Goal: Transaction & Acquisition: Obtain resource

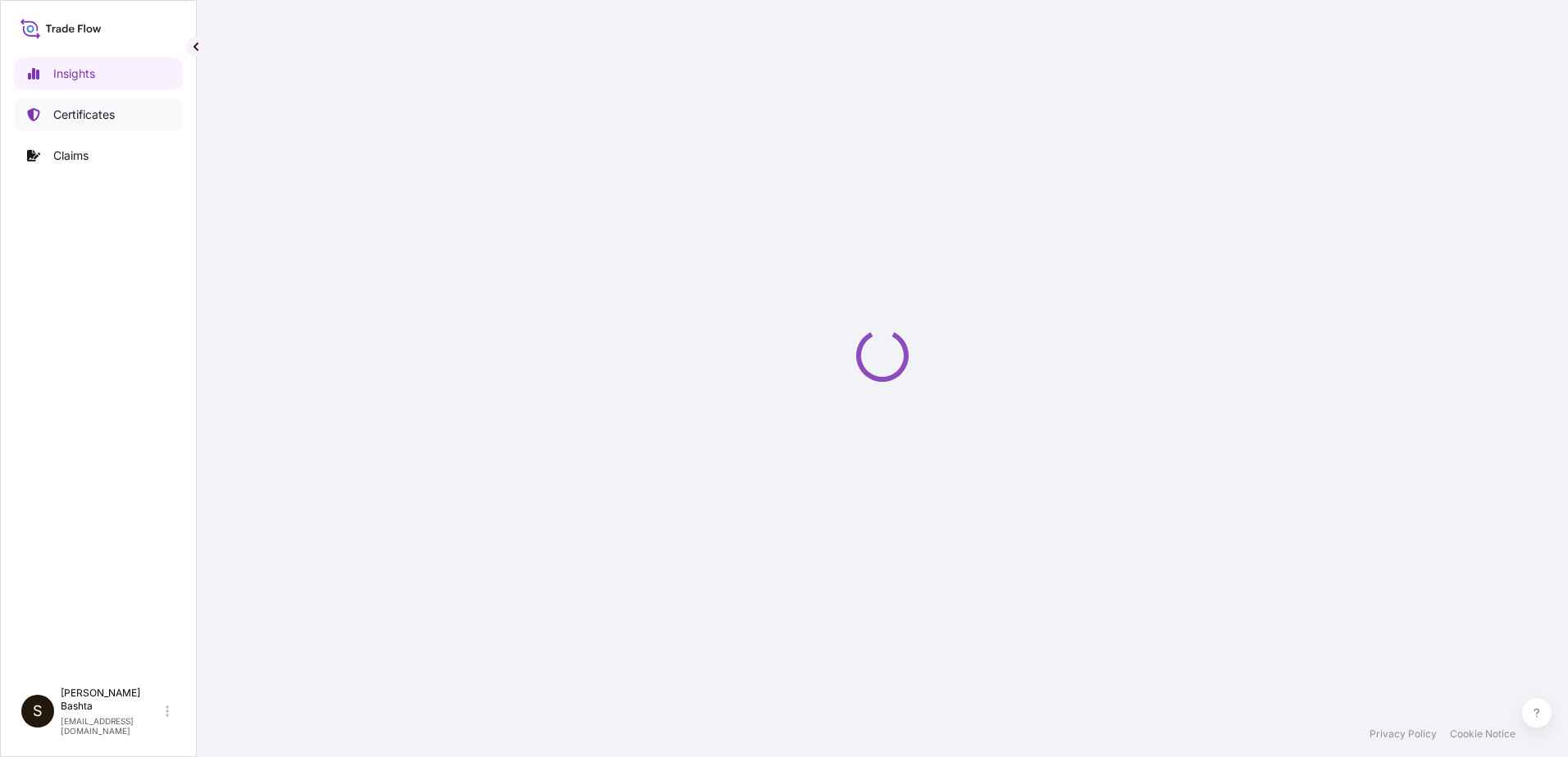
click at [79, 116] on p "Certificates" at bounding box center [84, 115] width 61 height 16
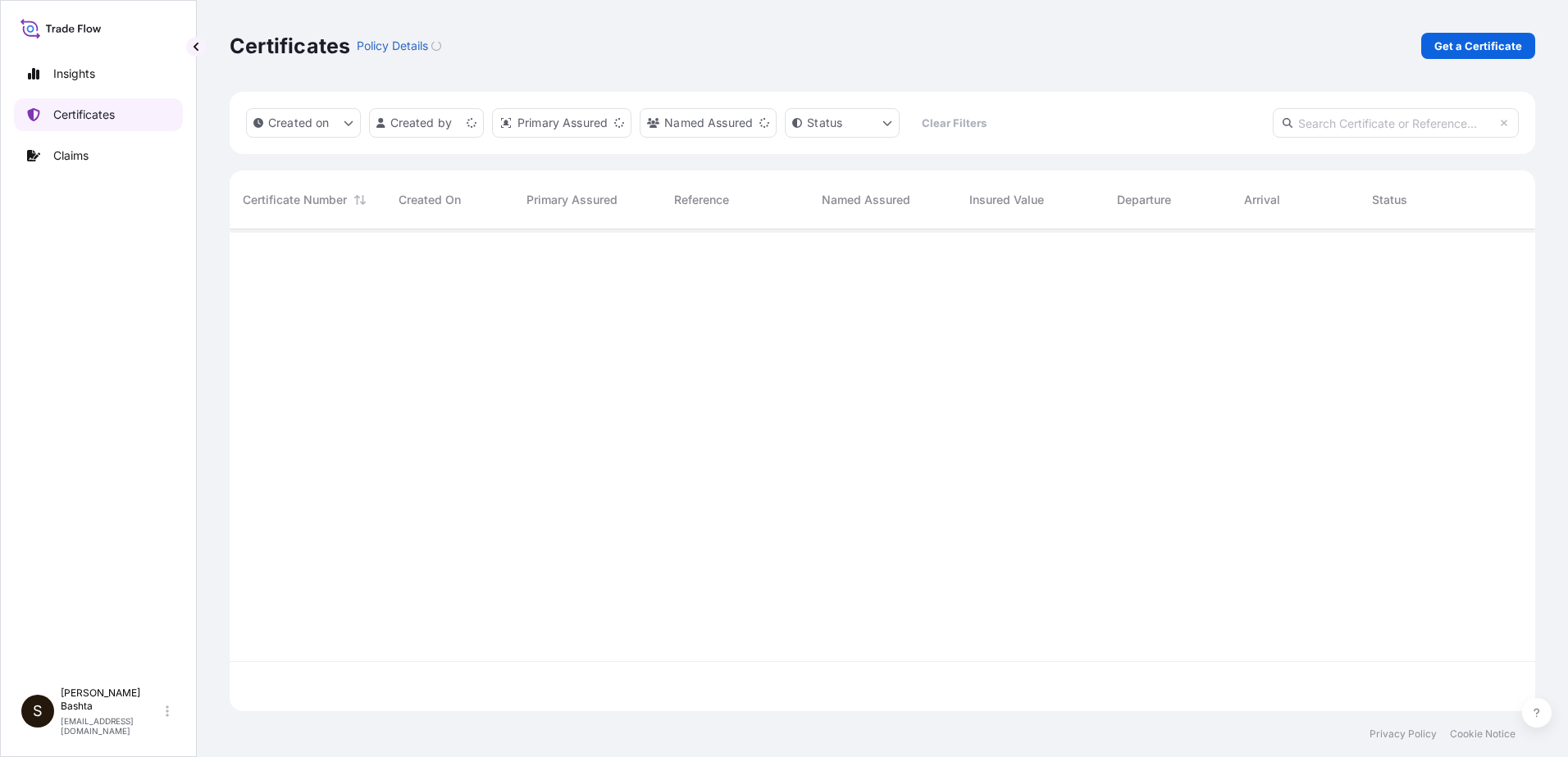
scroll to position [478, 1293]
click at [1474, 46] on p "Get a Certificate" at bounding box center [1478, 45] width 88 height 16
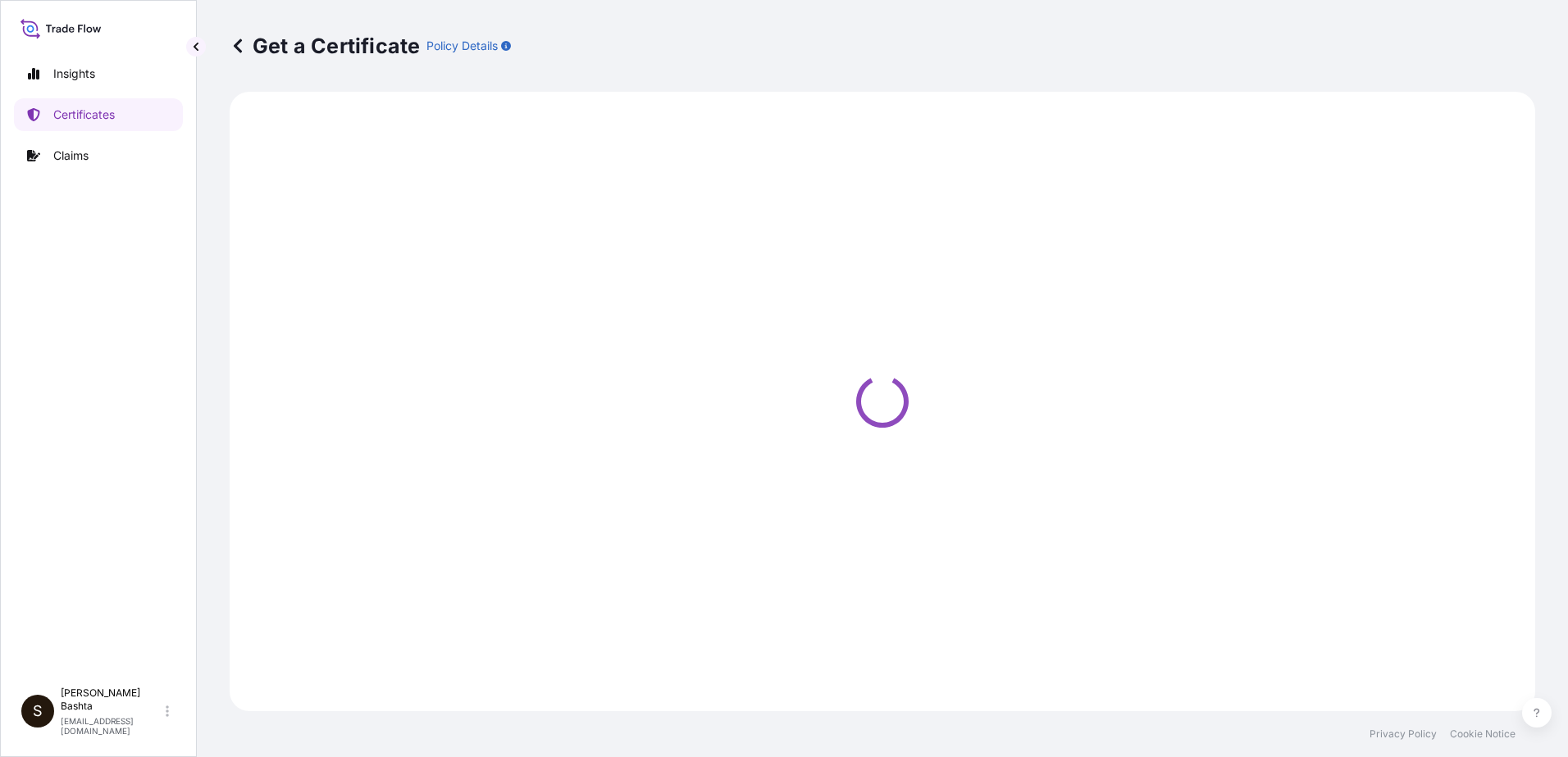
select select "Barge"
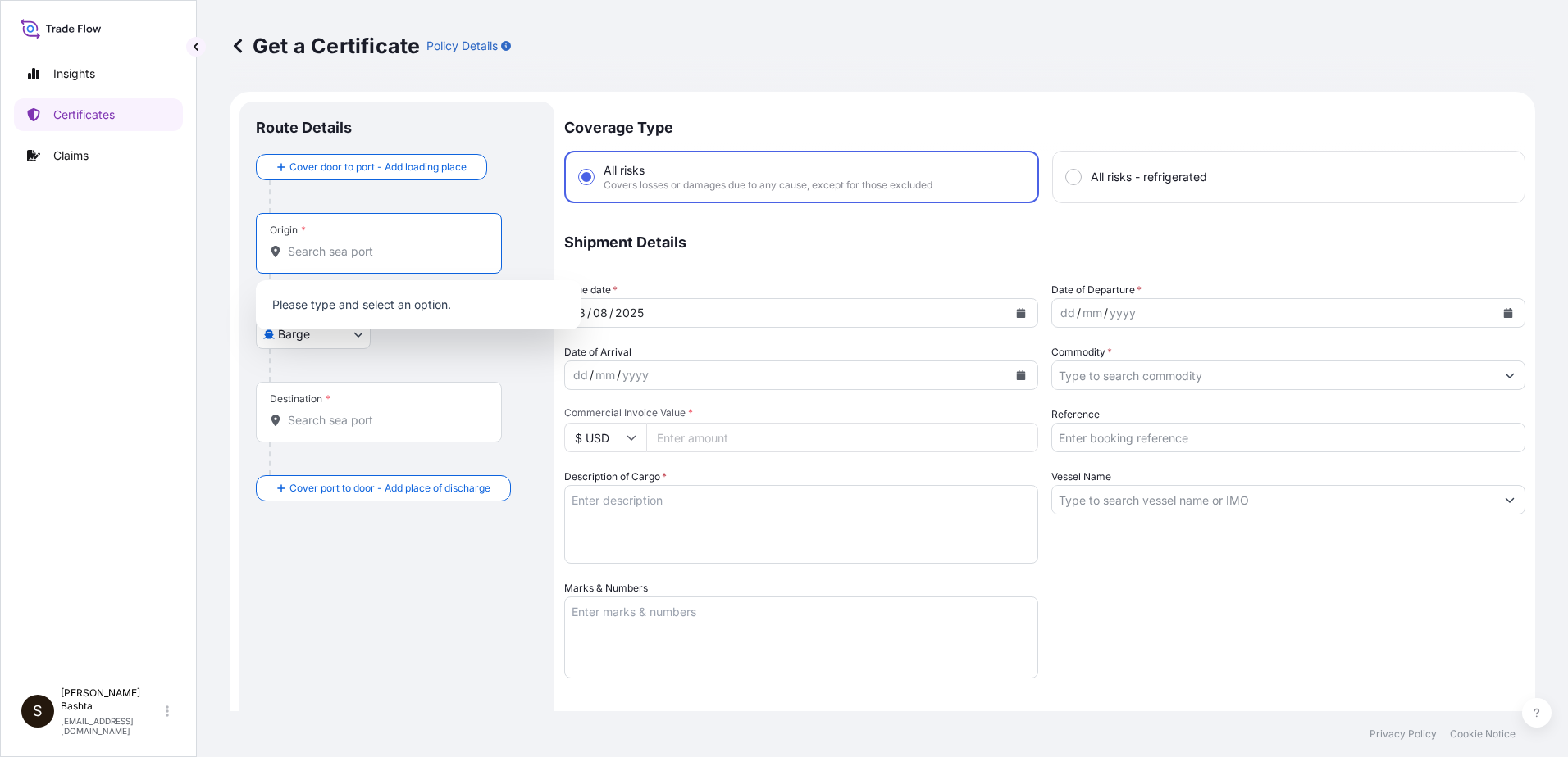
click at [364, 254] on input "Origin *" at bounding box center [384, 251] width 194 height 16
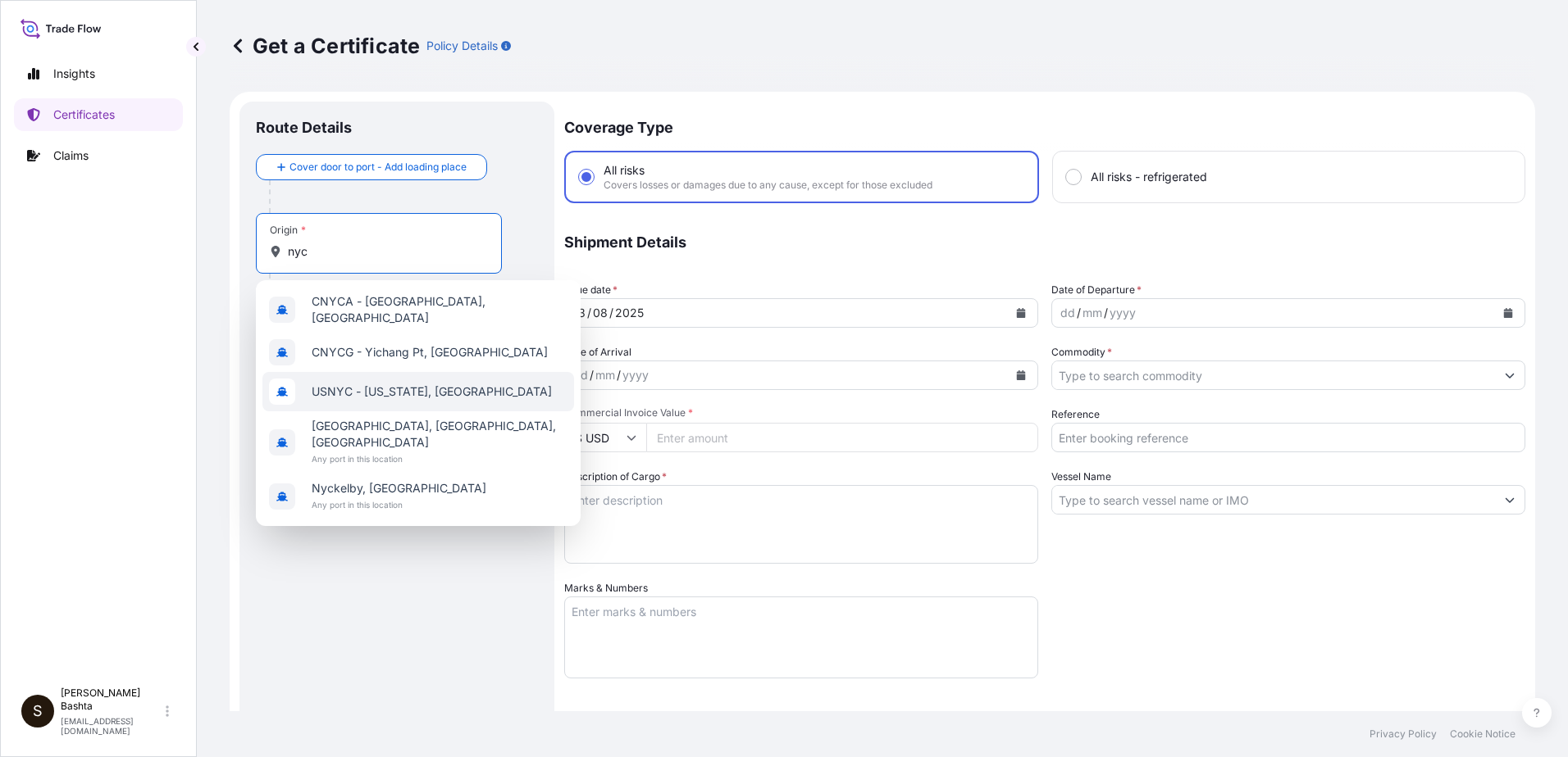
click at [379, 384] on span "USNYC - [US_STATE], [GEOGRAPHIC_DATA]" at bounding box center [432, 391] width 241 height 16
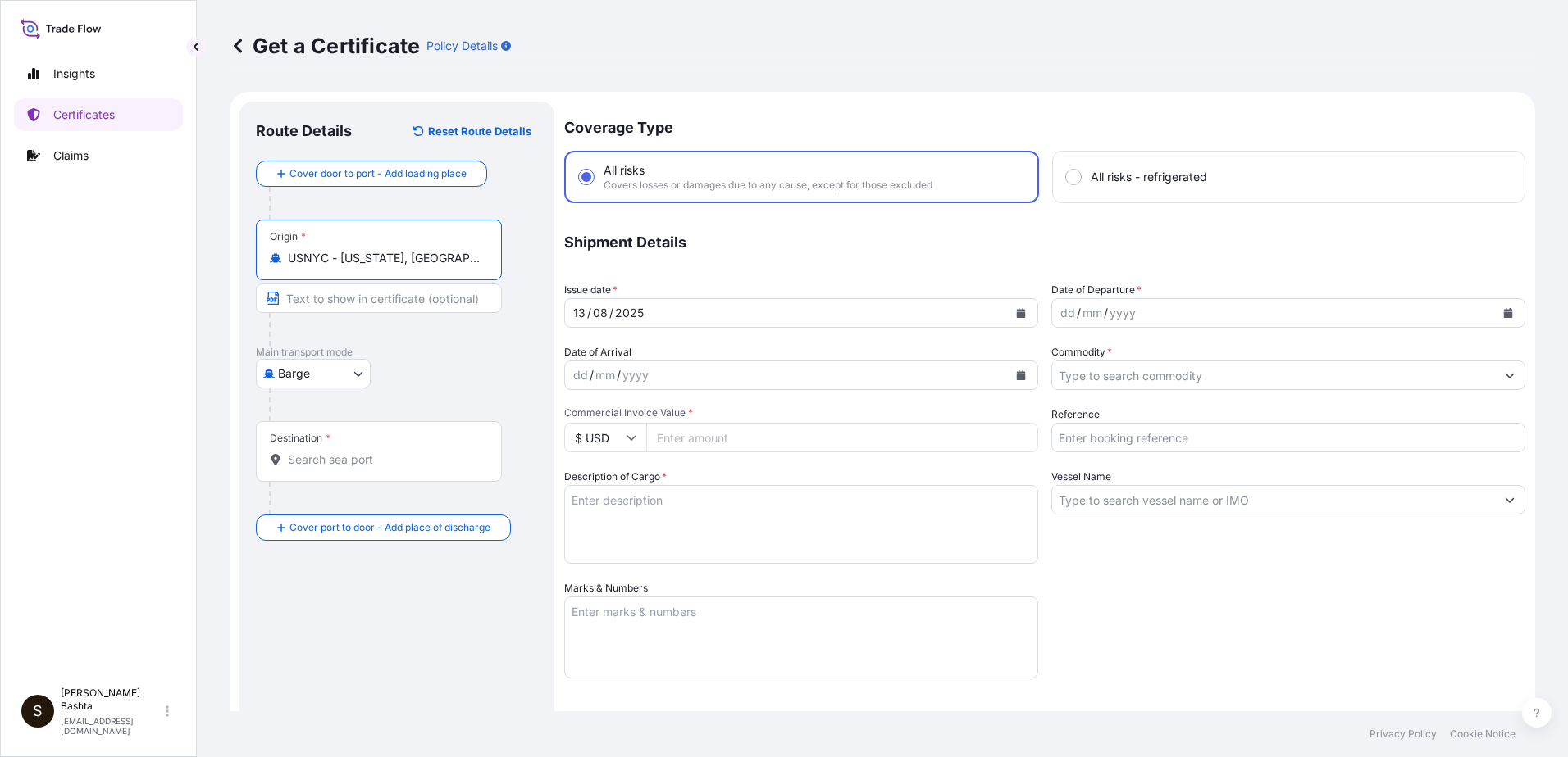
type input "USNYC - [US_STATE], [GEOGRAPHIC_DATA]"
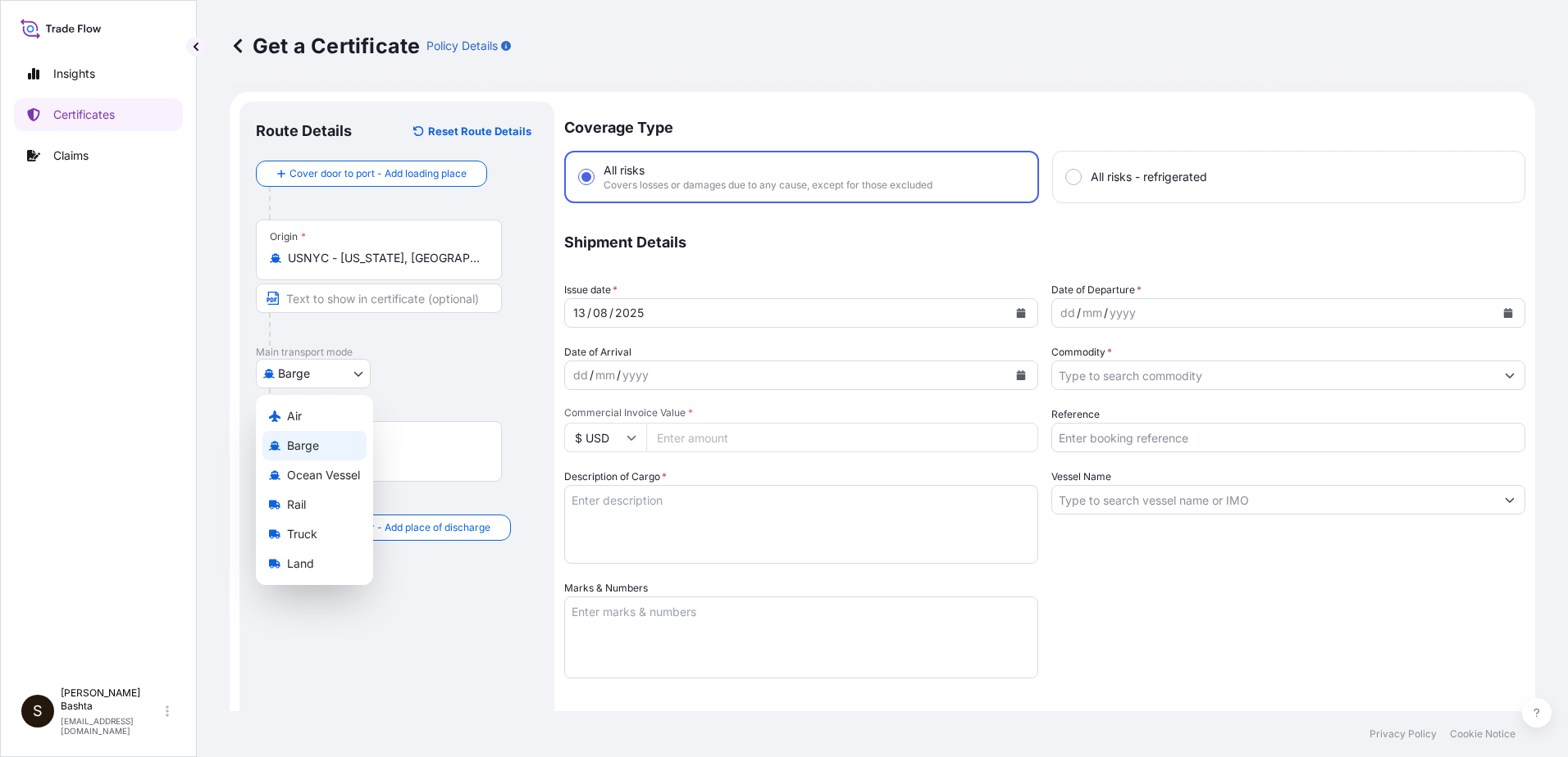
click at [347, 372] on body "5 options available. 1 option available. 0 options available. 5 options availab…" at bounding box center [784, 378] width 1568 height 757
click at [333, 412] on div "Air" at bounding box center [314, 416] width 104 height 30
select select "Air"
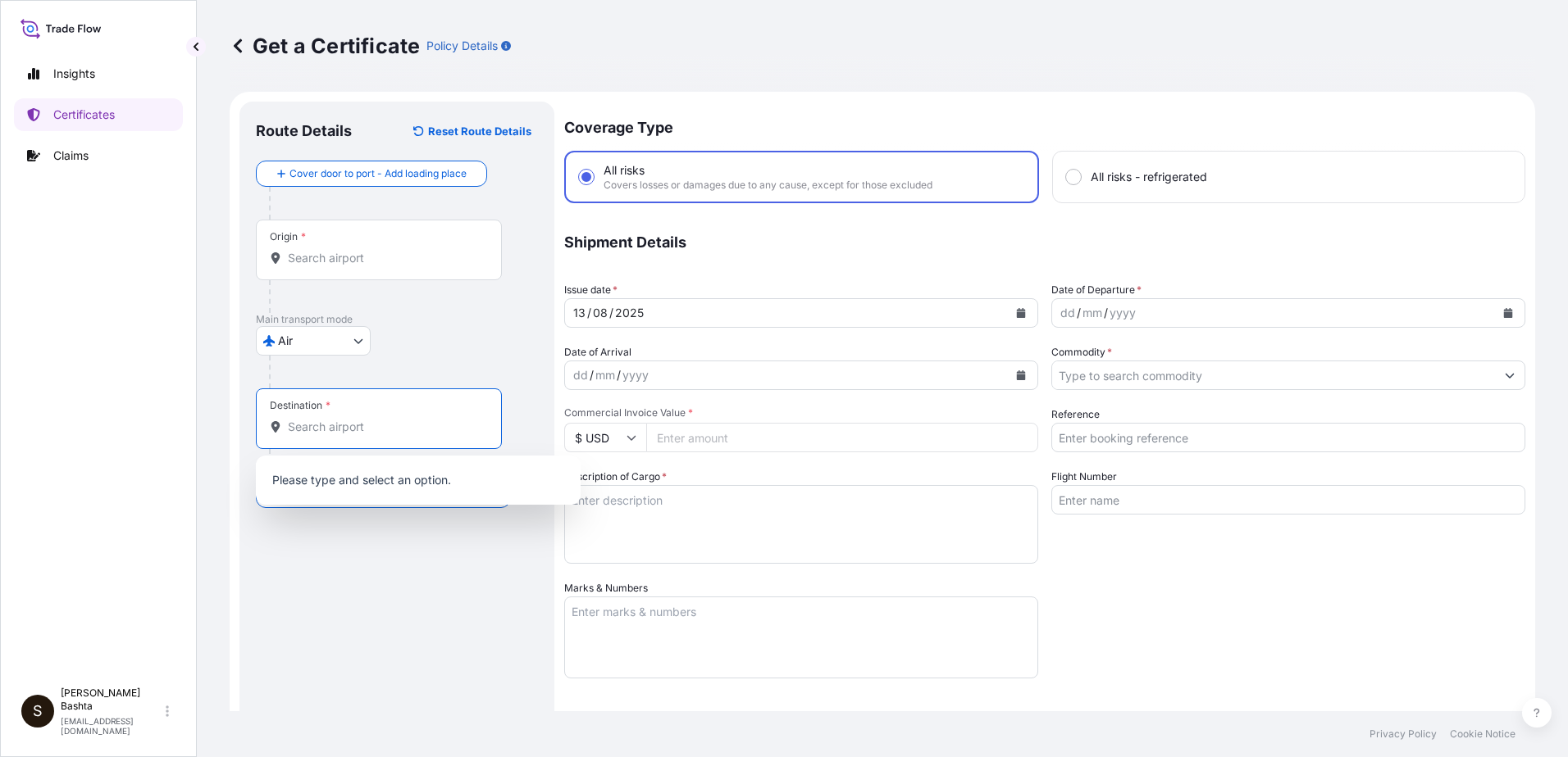
click at [340, 431] on input "Destination *" at bounding box center [384, 427] width 194 height 16
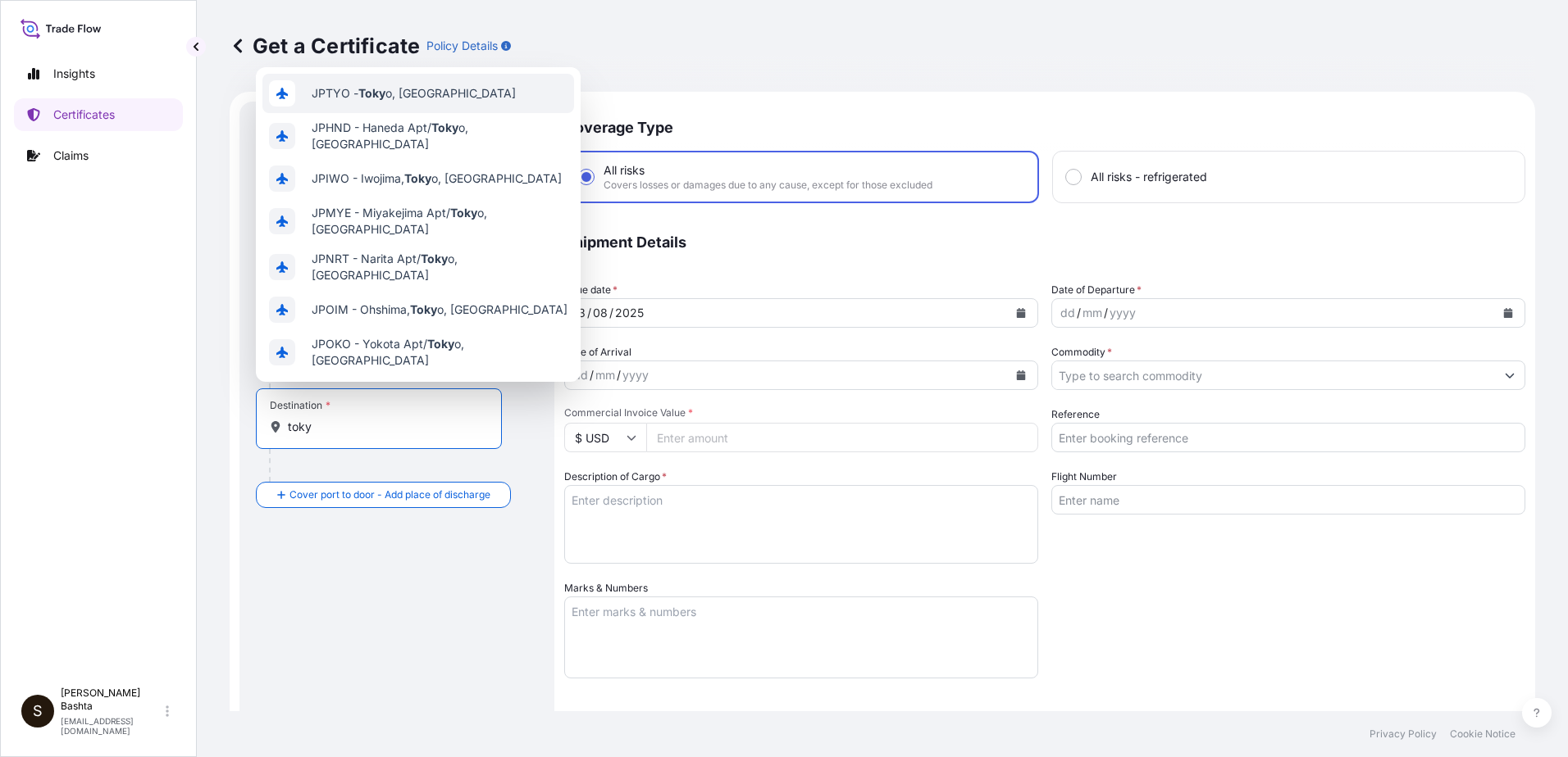
click at [409, 98] on span "JPTYO - Toky o, [GEOGRAPHIC_DATA]" at bounding box center [413, 93] width 204 height 16
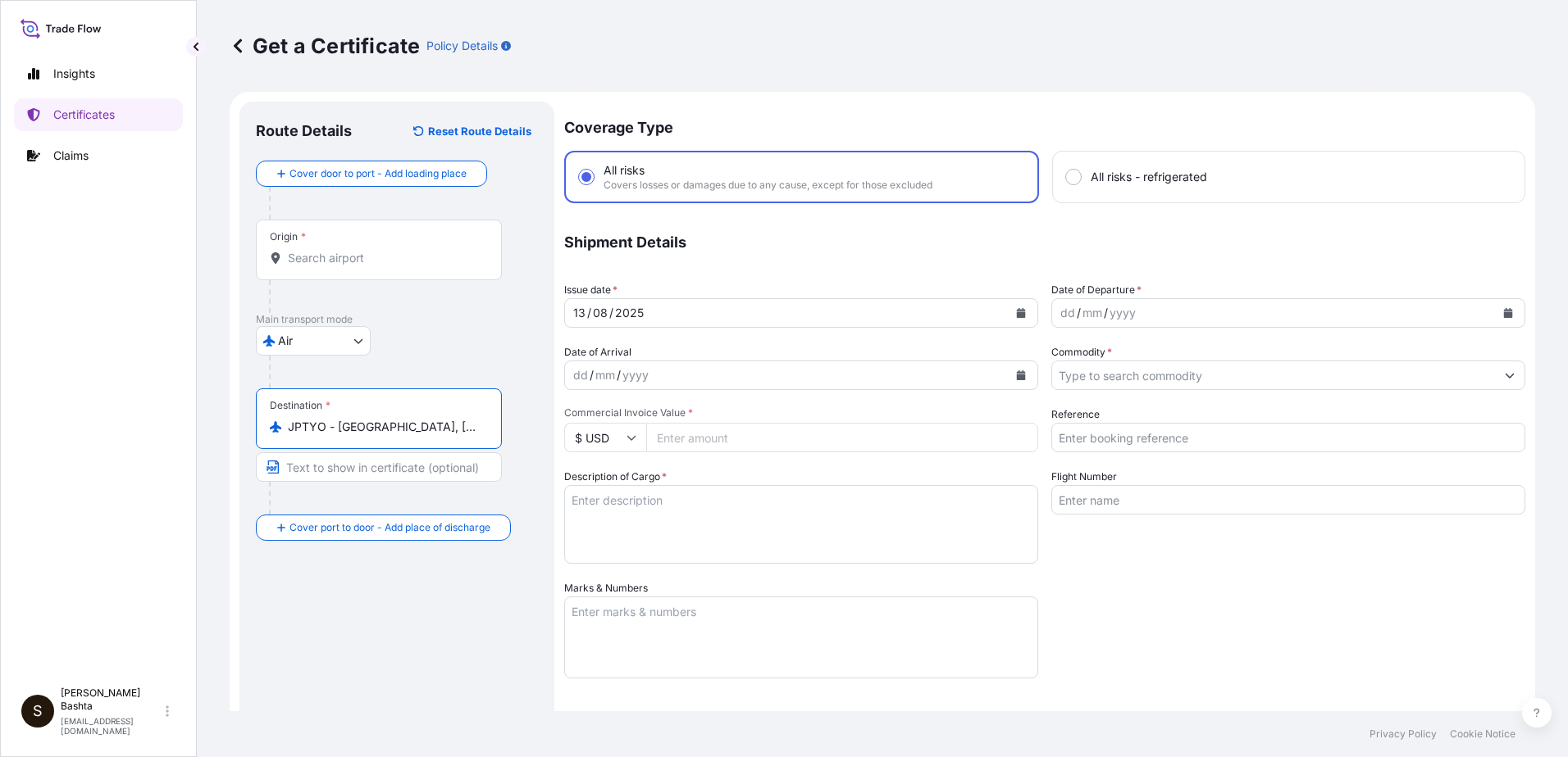
type input "JPTYO - [GEOGRAPHIC_DATA], [GEOGRAPHIC_DATA]"
click at [1058, 316] on div "dd" at bounding box center [1067, 313] width 18 height 20
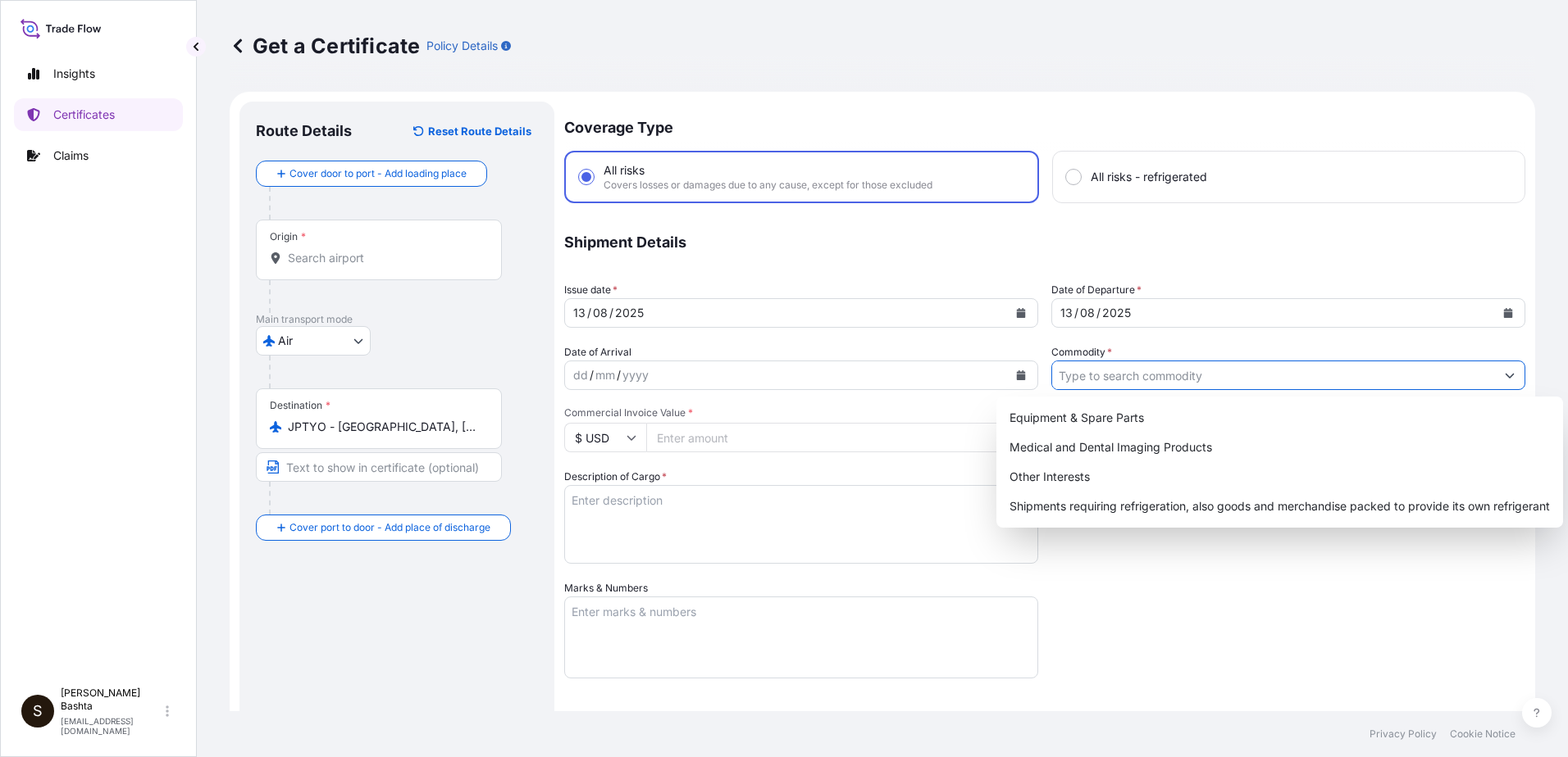
click at [1504, 371] on icon "Show suggestions" at bounding box center [1509, 375] width 10 height 10
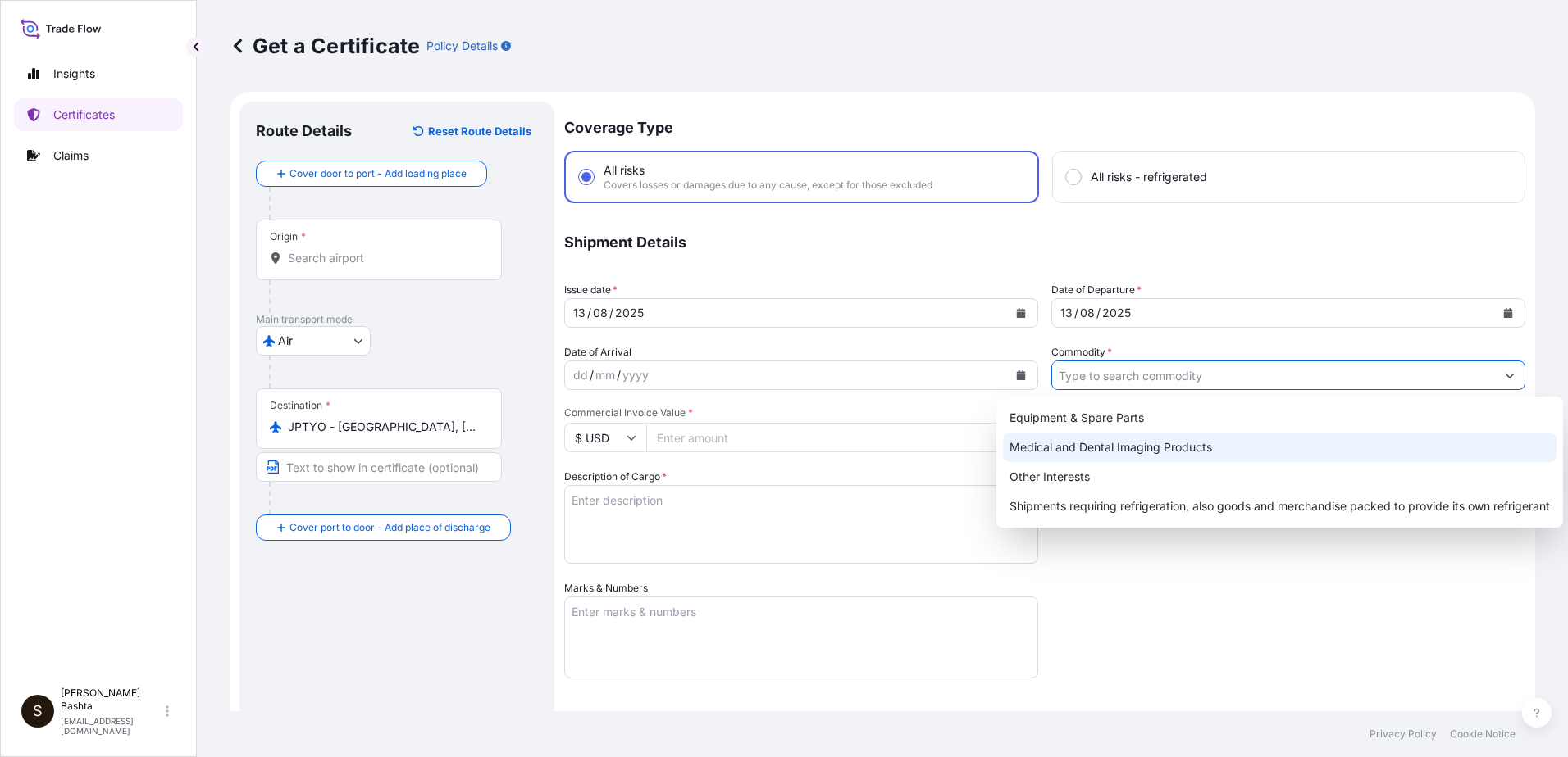
click at [1186, 450] on div "Medical and Dental Imaging Products" at bounding box center [1280, 447] width 554 height 30
type input "Medical and Dental Imaging Products"
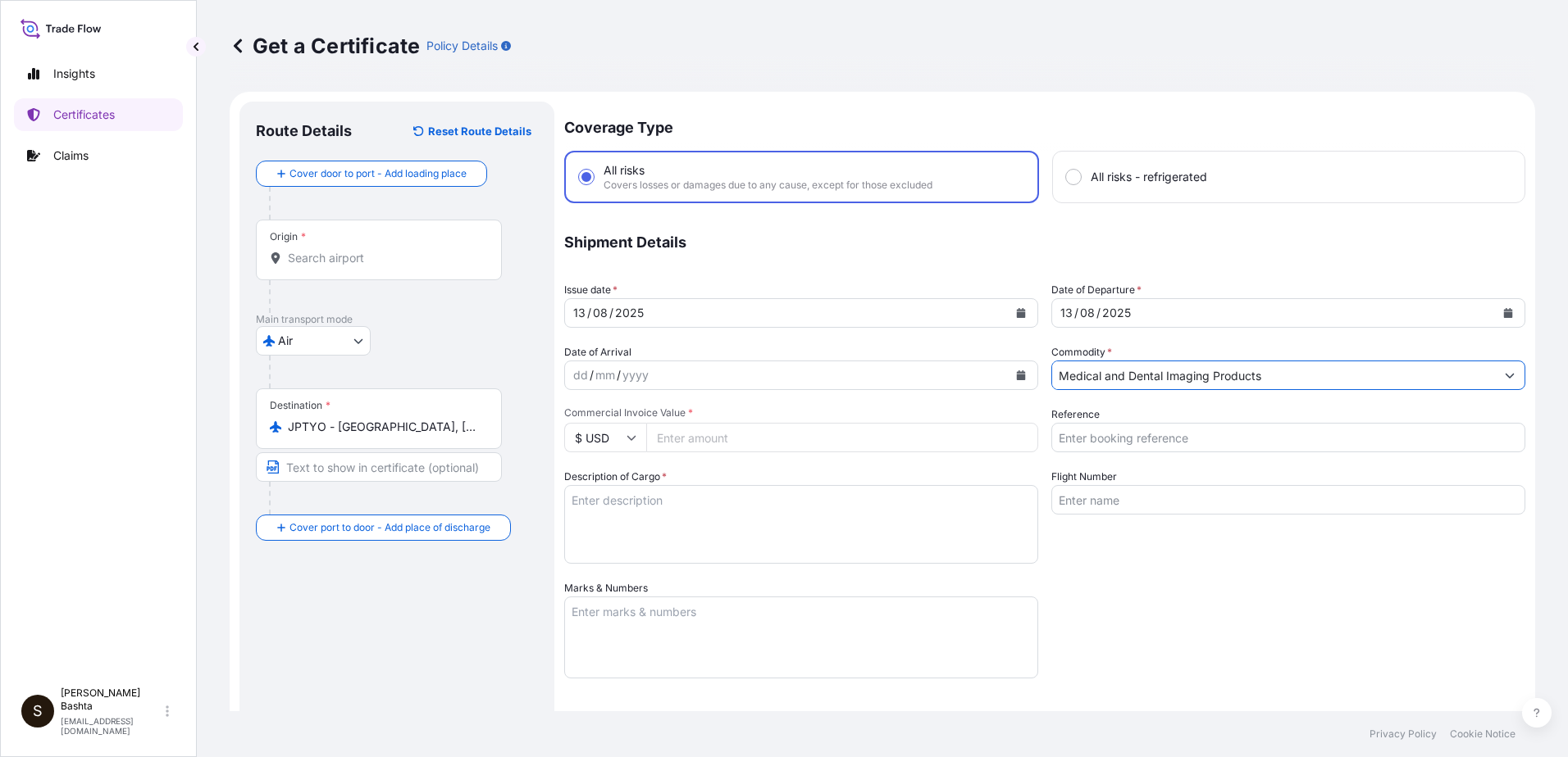
click at [764, 449] on input "Commercial Invoice Value *" at bounding box center [842, 437] width 392 height 30
type input "152.00"
click at [1093, 436] on input "Reference" at bounding box center [1288, 437] width 474 height 30
type input "21243897"
click at [601, 501] on textarea "Description of Cargo *" at bounding box center [801, 524] width 474 height 78
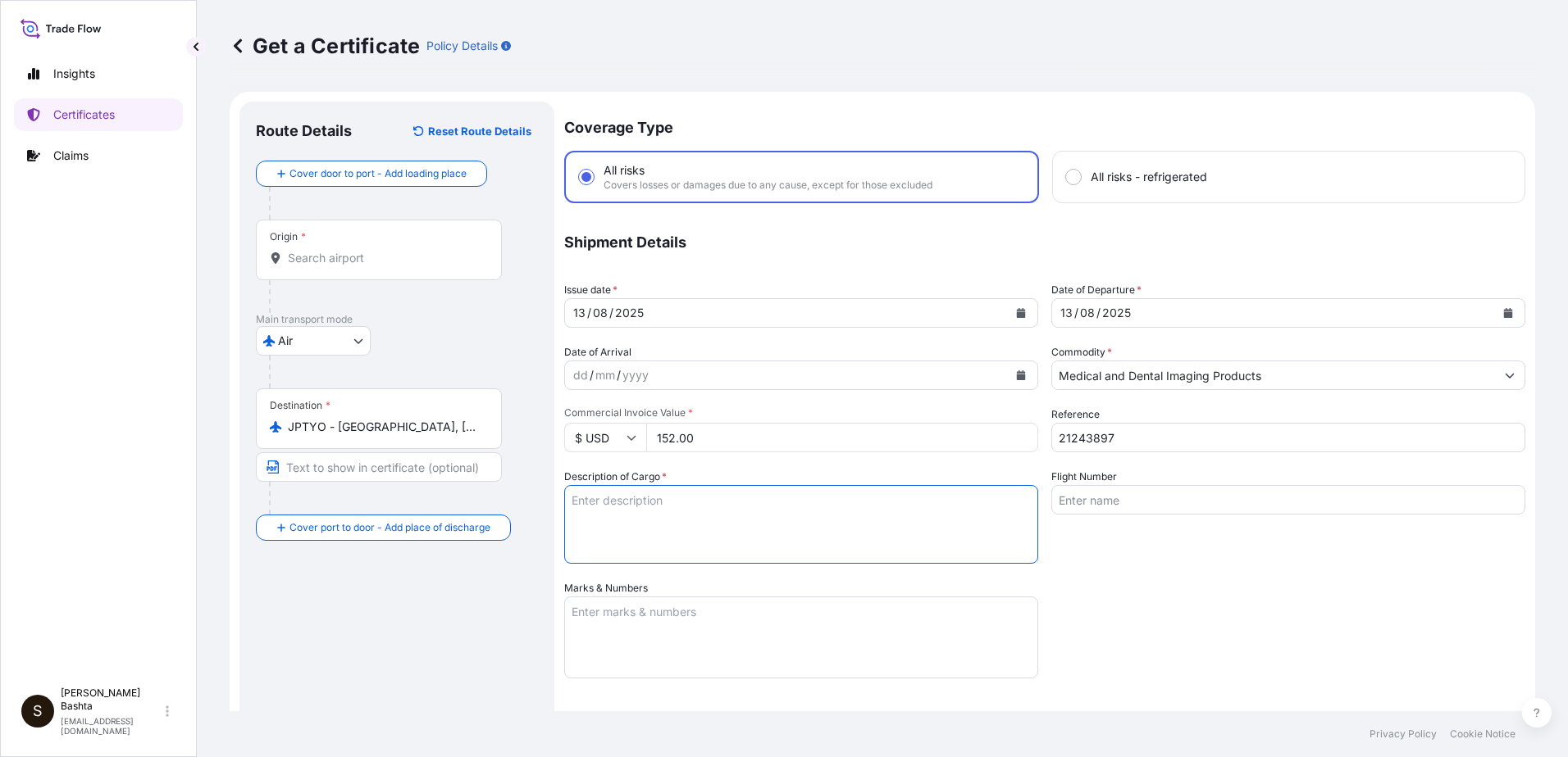
click at [592, 507] on textarea "Description of Cargo *" at bounding box center [801, 524] width 474 height 78
type textarea "MEDICAL AND DENTAL IMAGING PRODUCTS"
click at [643, 605] on textarea "Marks & Numbers" at bounding box center [801, 638] width 474 height 82
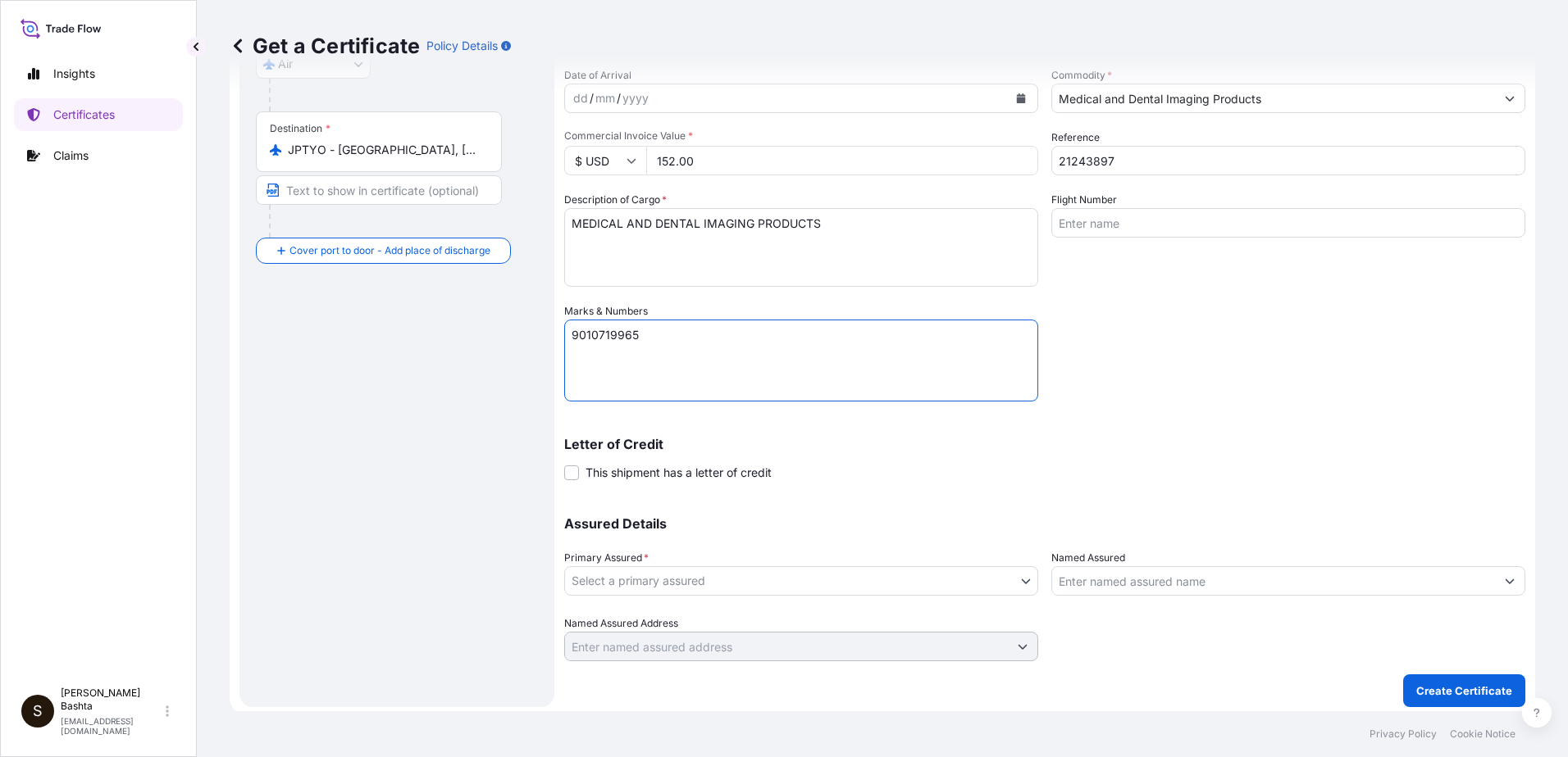
scroll to position [283, 0]
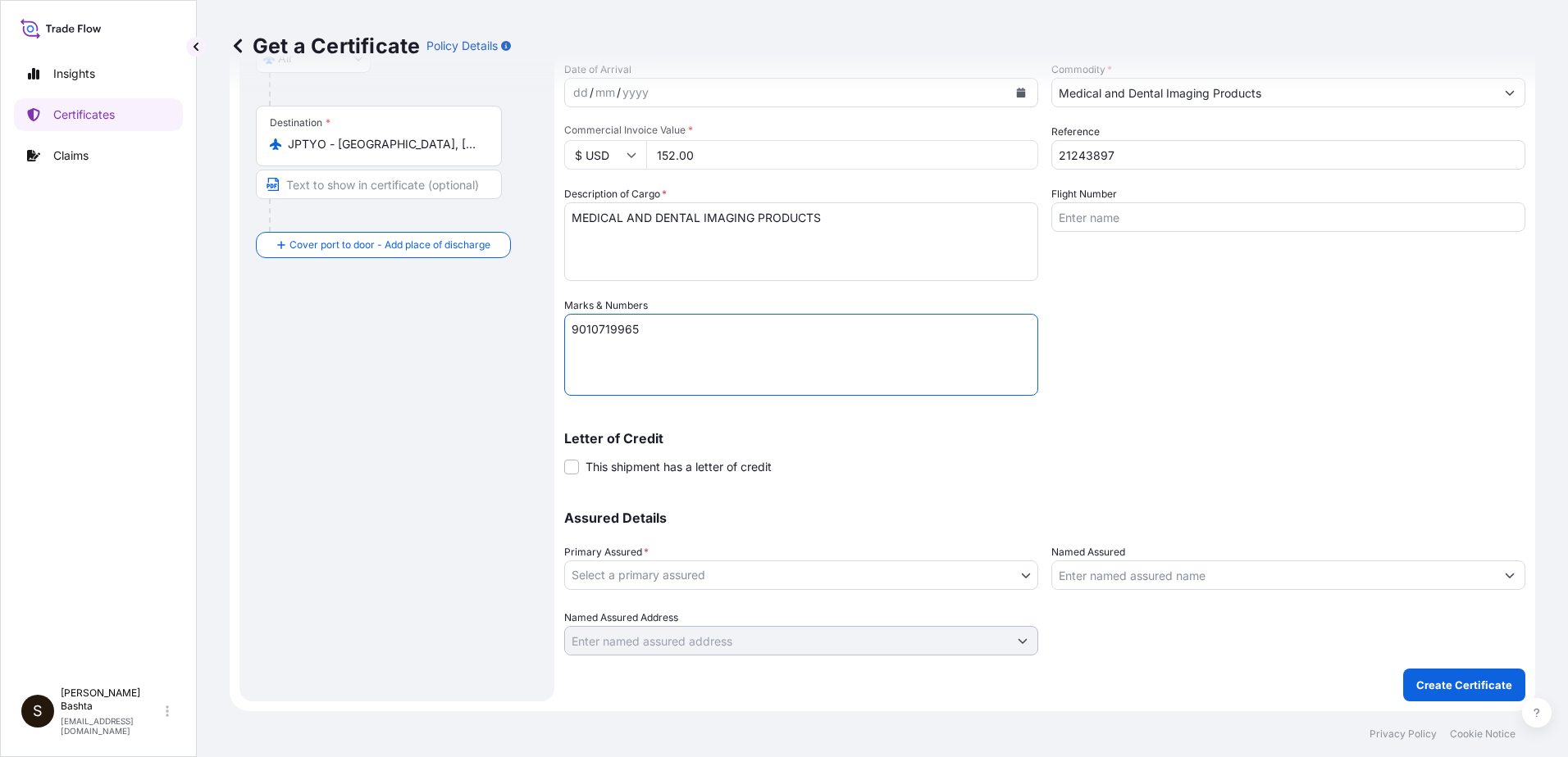
type textarea "9010719965"
click at [1017, 576] on body "Insights Certificates Claims S Stella Bashta stella.bashta@carestream.com Get a…" at bounding box center [784, 378] width 1568 height 757
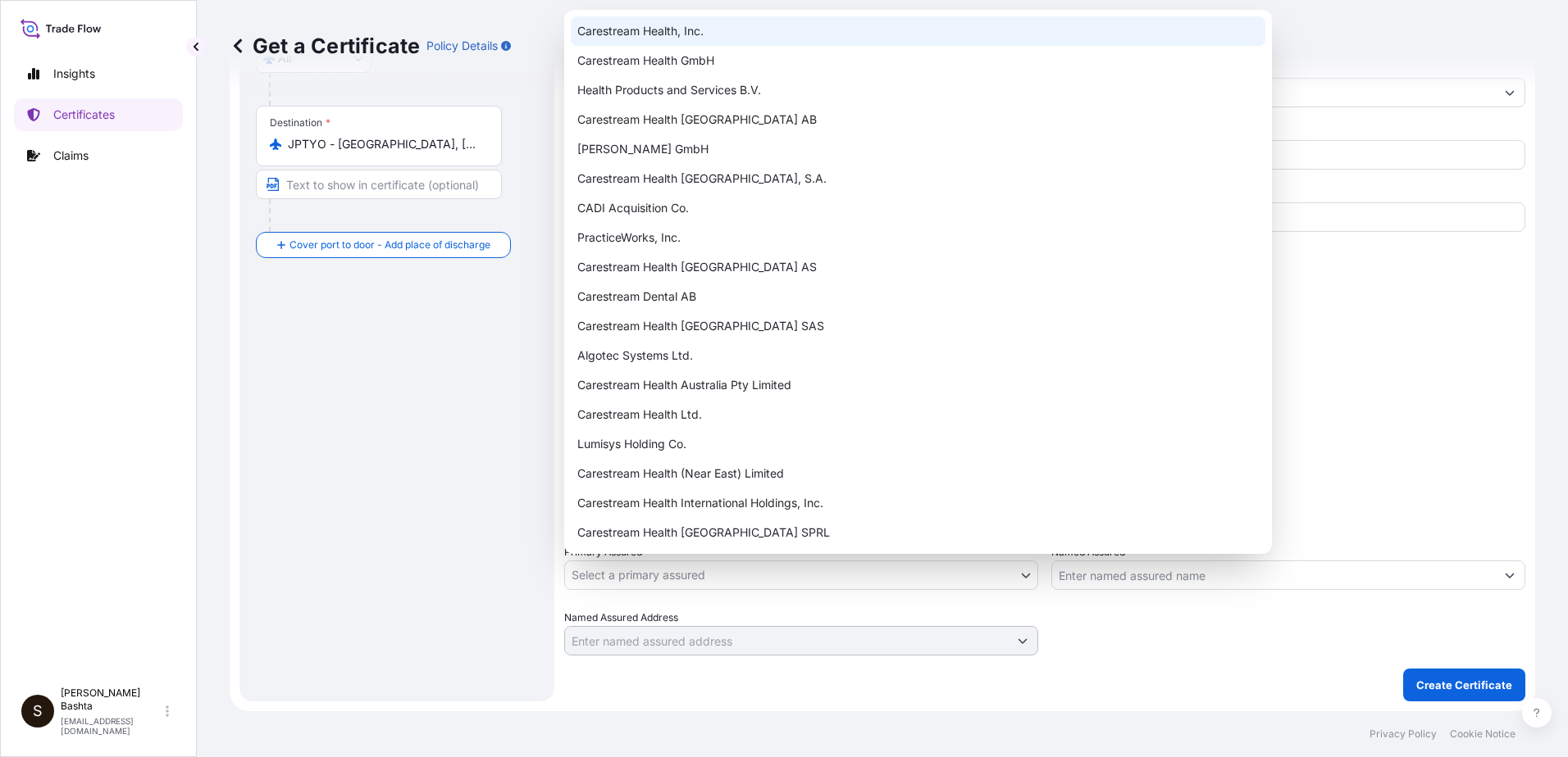
click at [692, 37] on div "Carestream Health, Inc." at bounding box center [918, 31] width 694 height 30
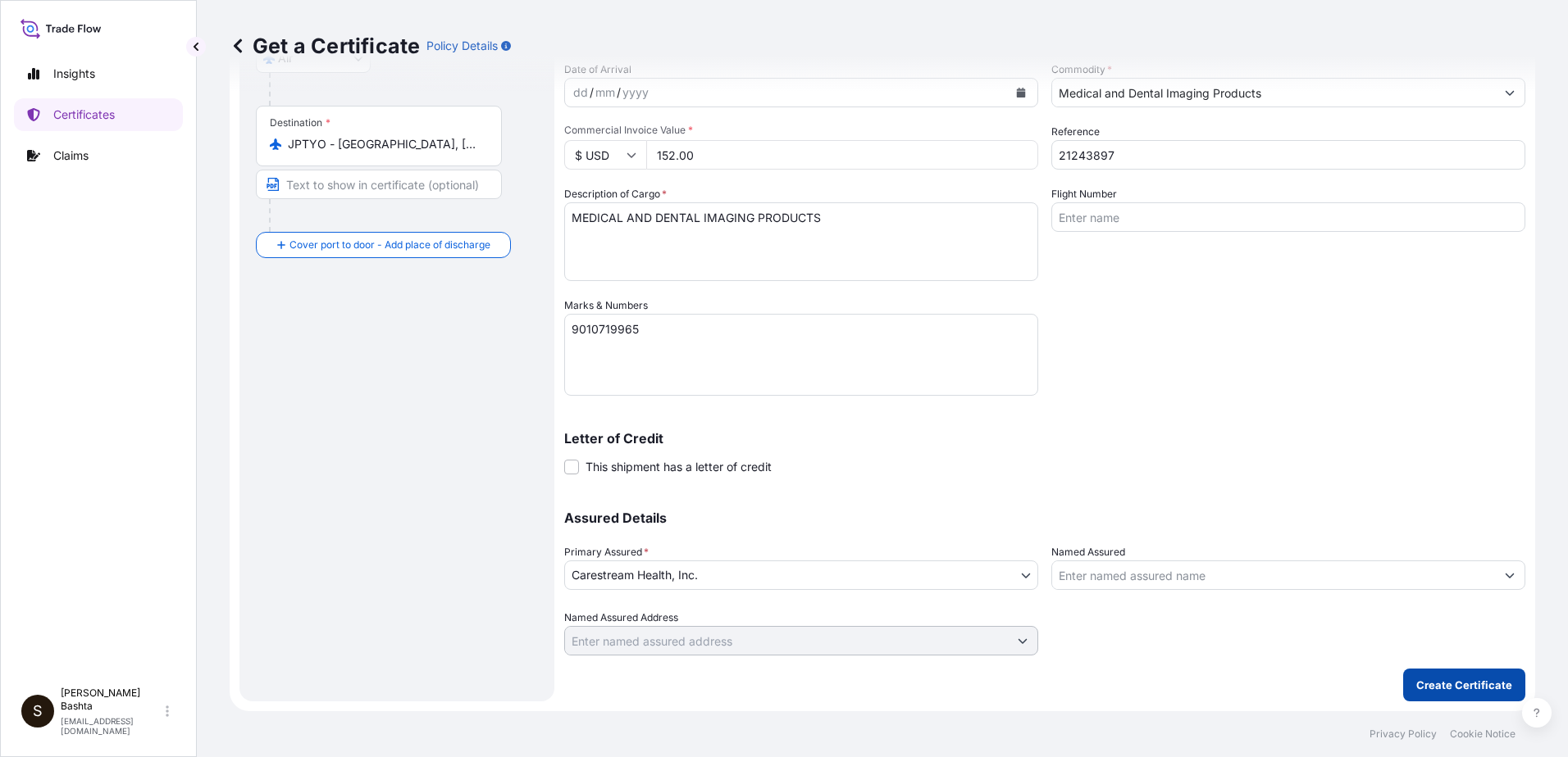
click at [1473, 683] on p "Create Certificate" at bounding box center [1464, 684] width 95 height 16
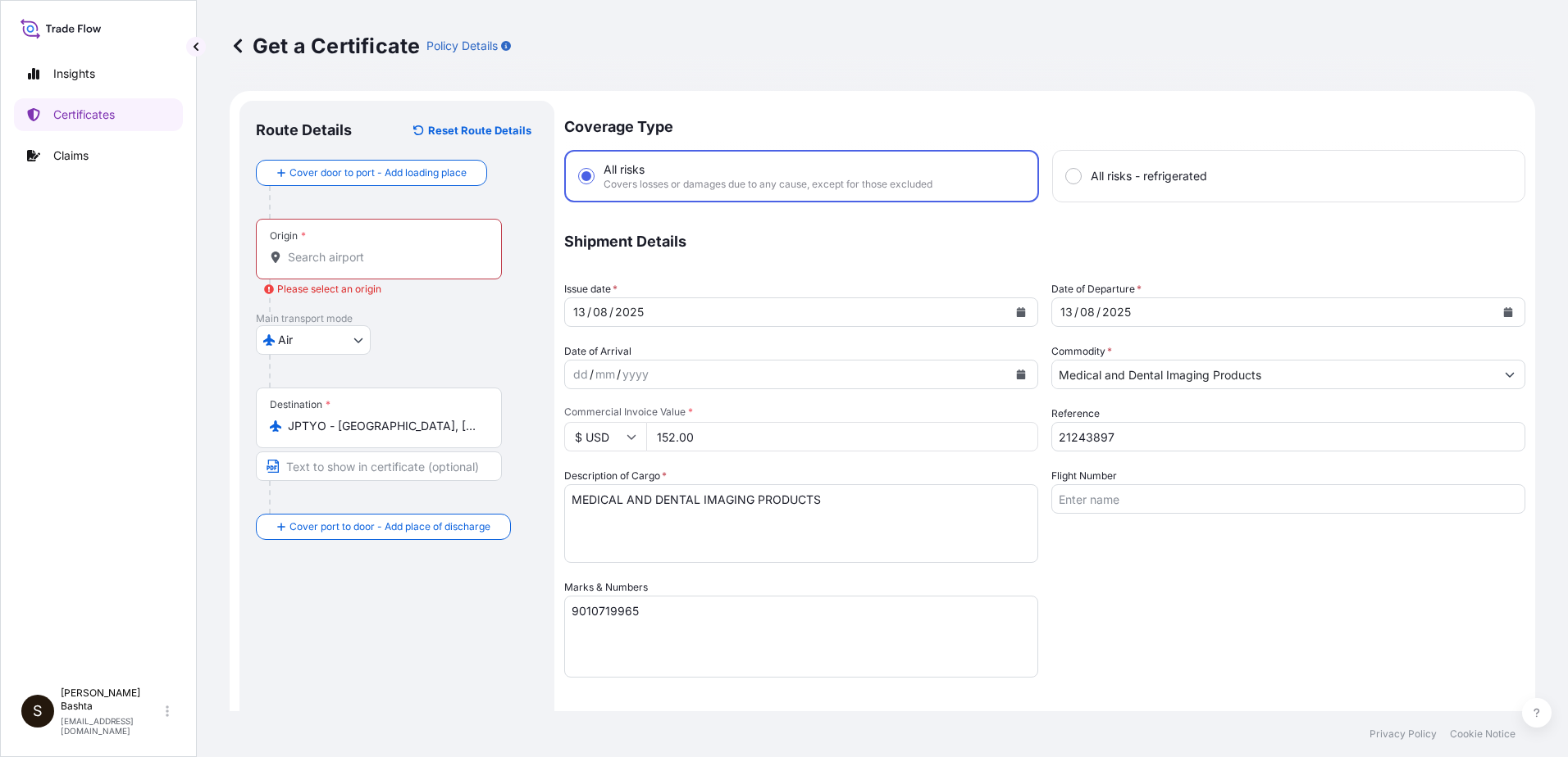
scroll to position [0, 0]
click at [339, 246] on div "Origin *" at bounding box center [379, 250] width 246 height 61
click at [339, 250] on input "Origin * Please select an origin" at bounding box center [384, 258] width 194 height 16
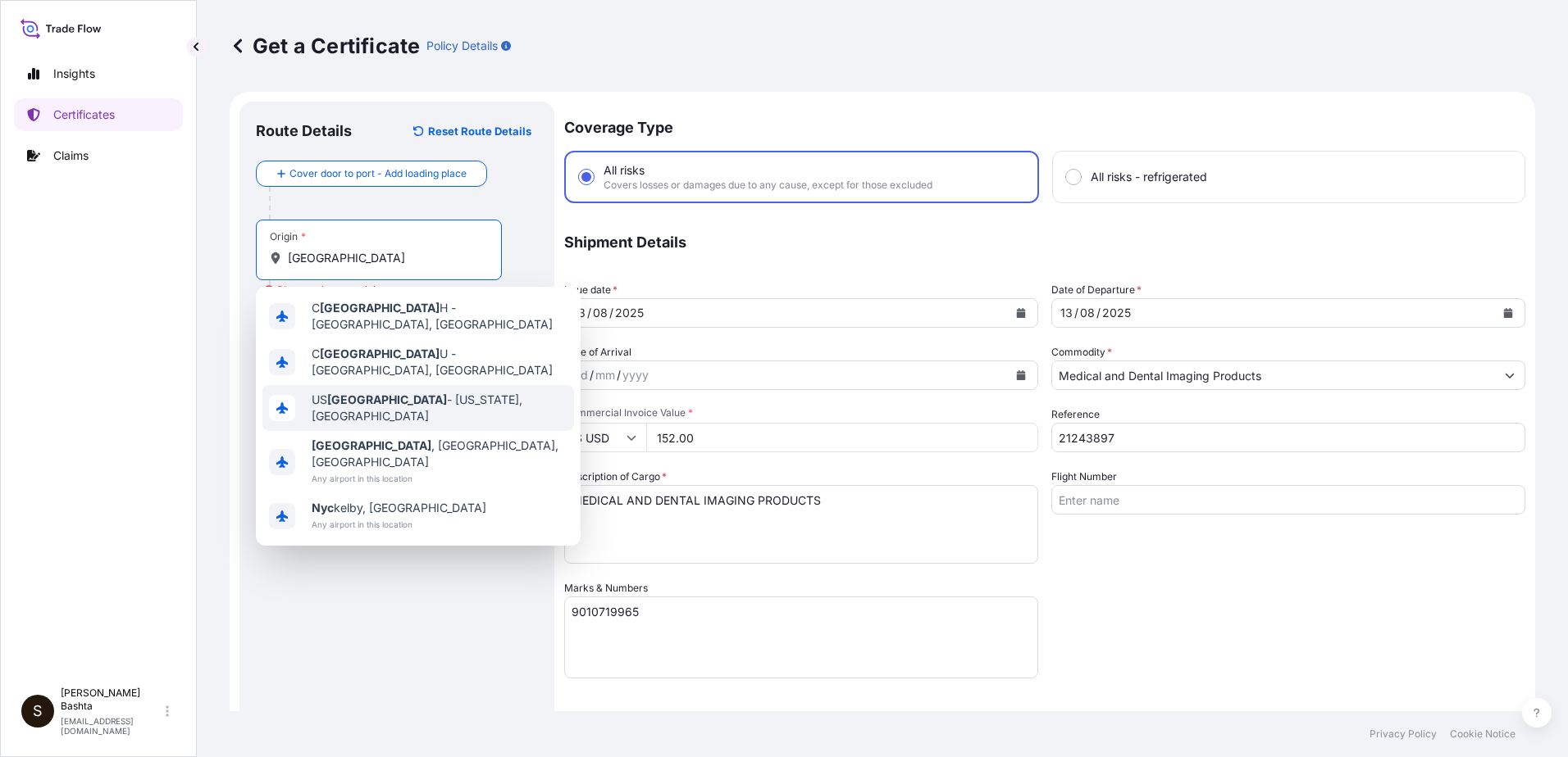
click at [375, 391] on span "US NYC - New York, United States" at bounding box center [439, 408] width 256 height 32
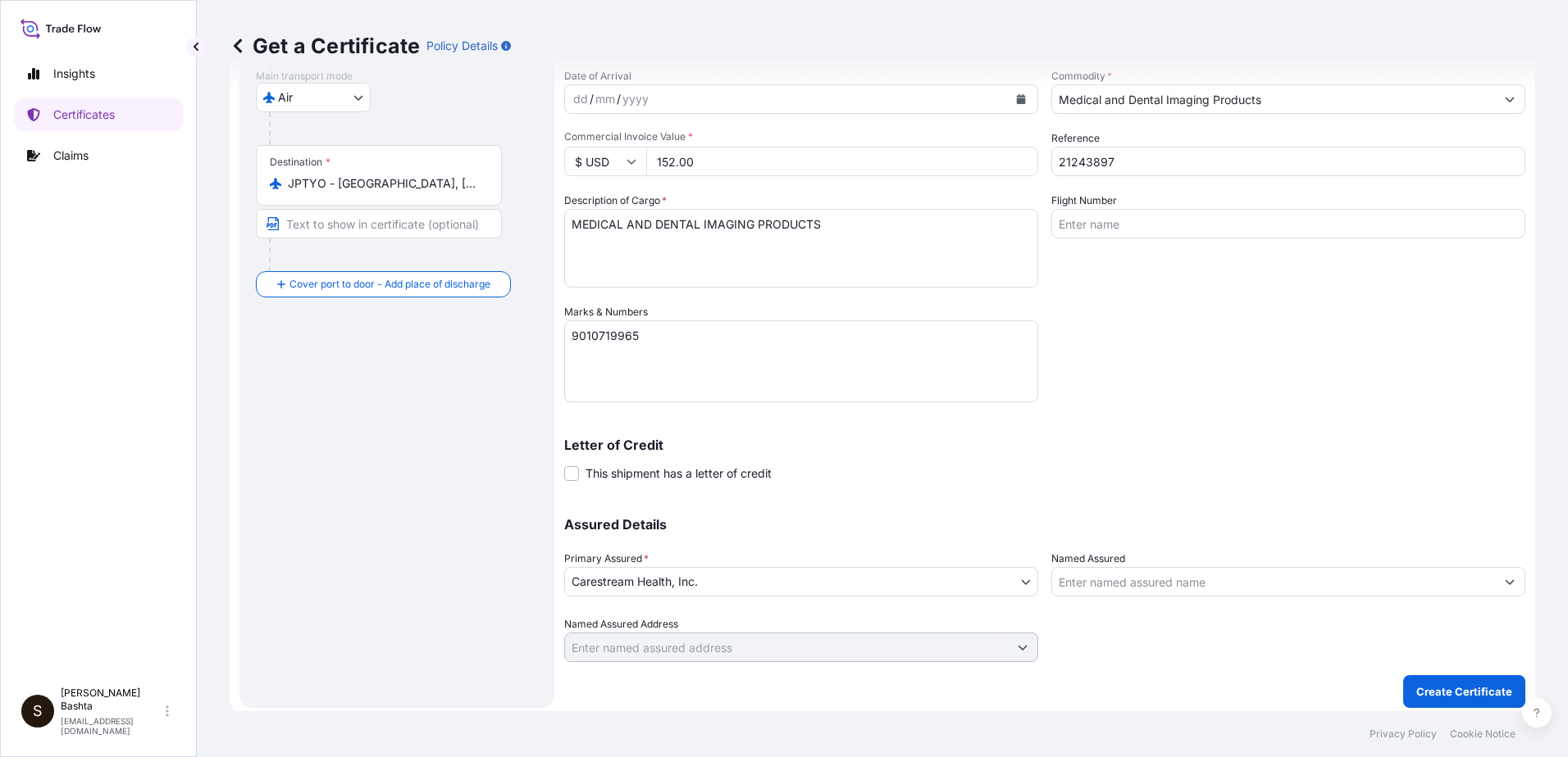
scroll to position [283, 0]
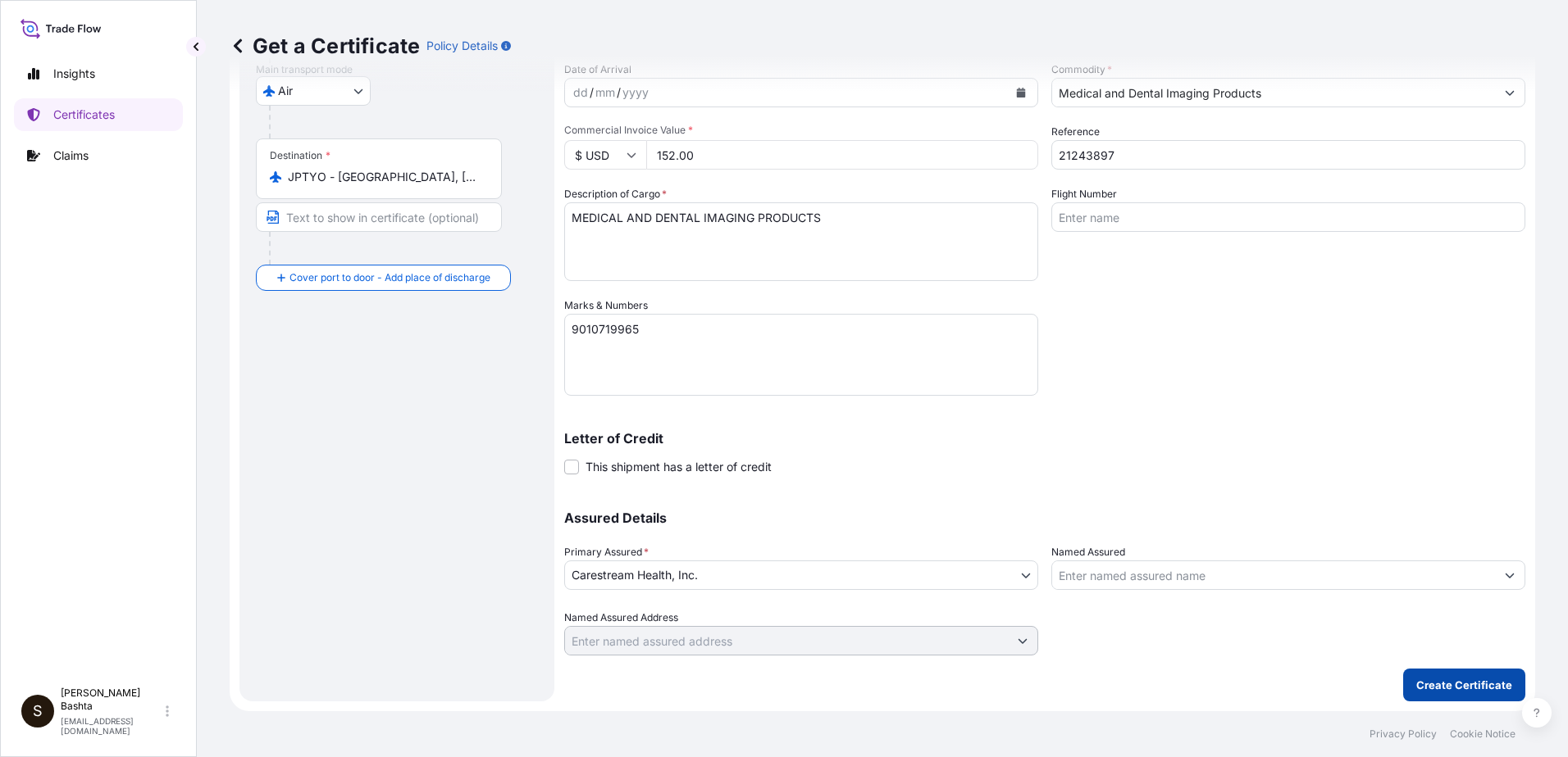
type input "USNYC - New York, United States"
click at [1442, 684] on p "Create Certificate" at bounding box center [1464, 684] width 95 height 16
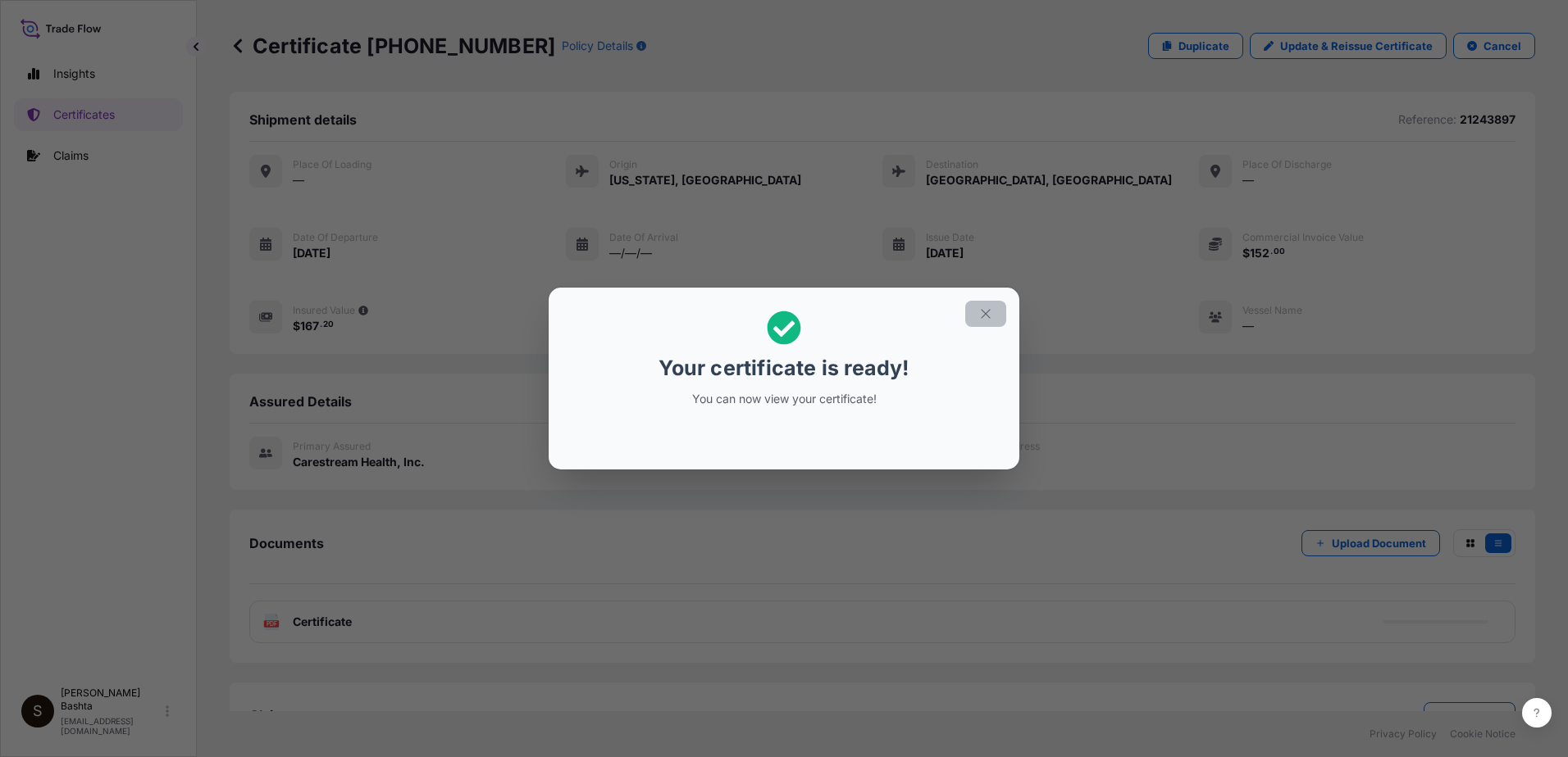
click at [987, 311] on icon "button" at bounding box center [985, 313] width 14 height 14
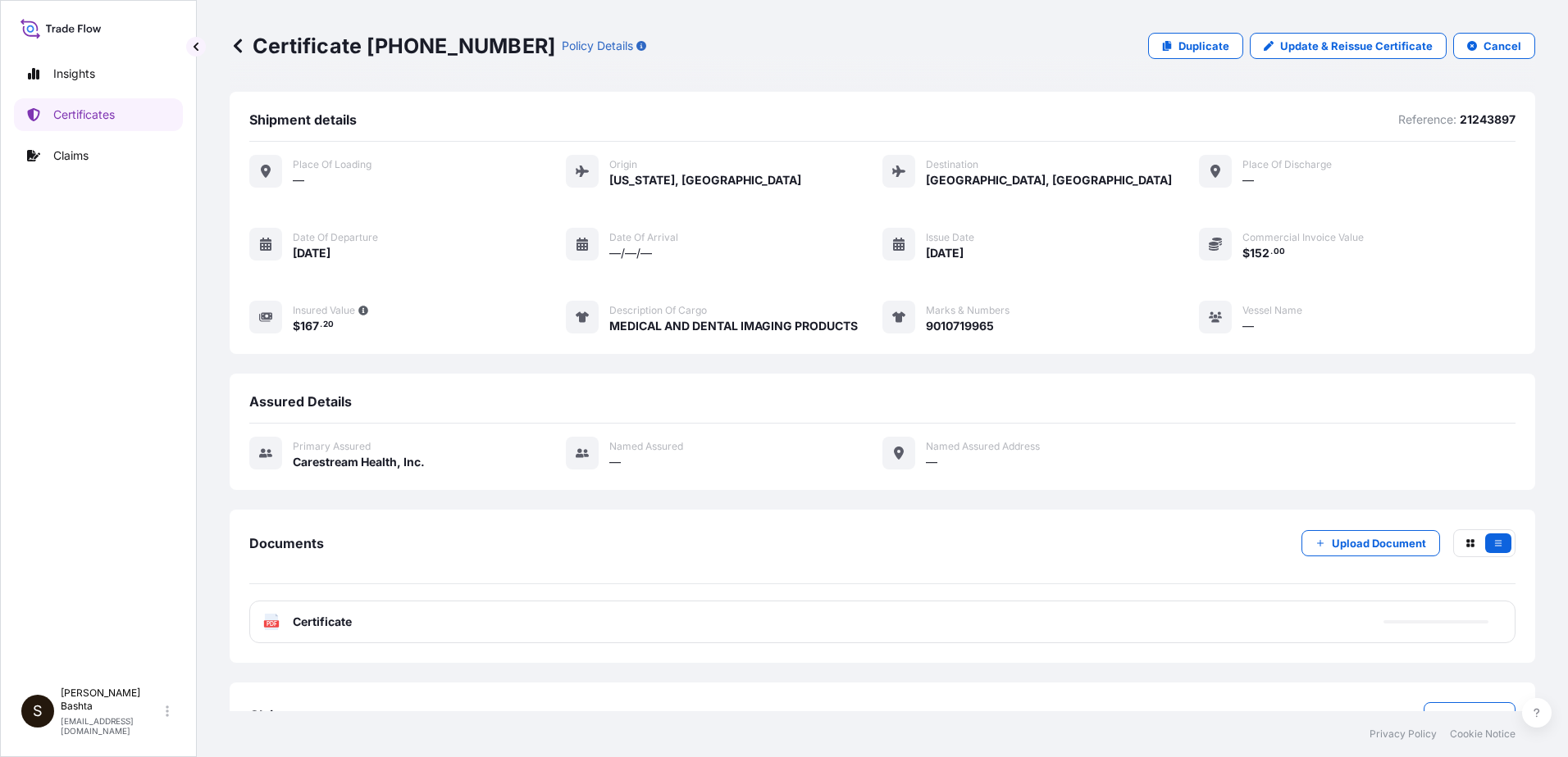
click at [272, 618] on icon at bounding box center [271, 621] width 14 height 16
click at [272, 621] on g "PDF" at bounding box center [270, 621] width 14 height 16
click at [272, 621] on text "PDF" at bounding box center [271, 624] width 11 height 6
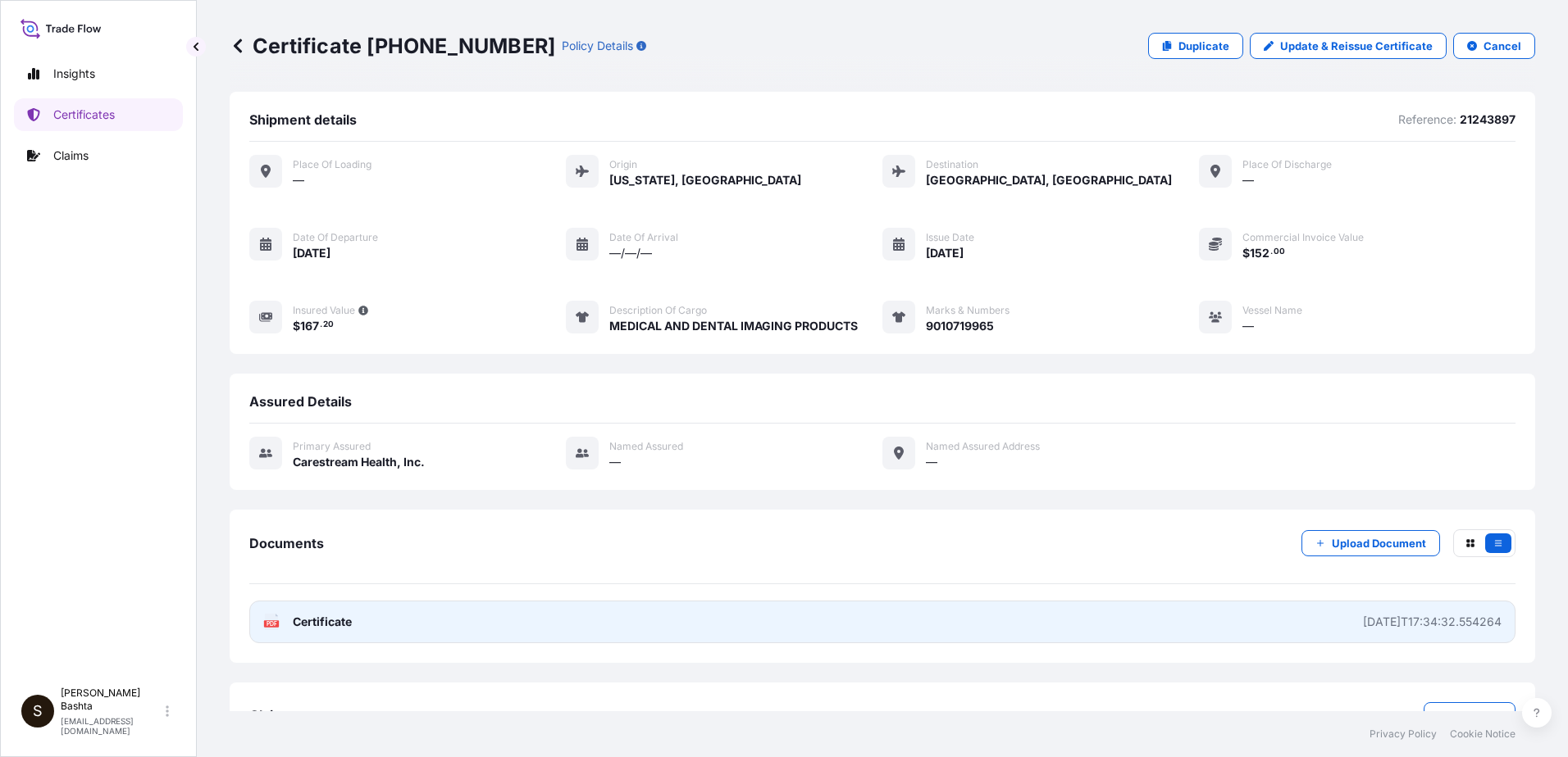
click at [276, 620] on g "PDF" at bounding box center [270, 621] width 14 height 16
